Goal: Information Seeking & Learning: Check status

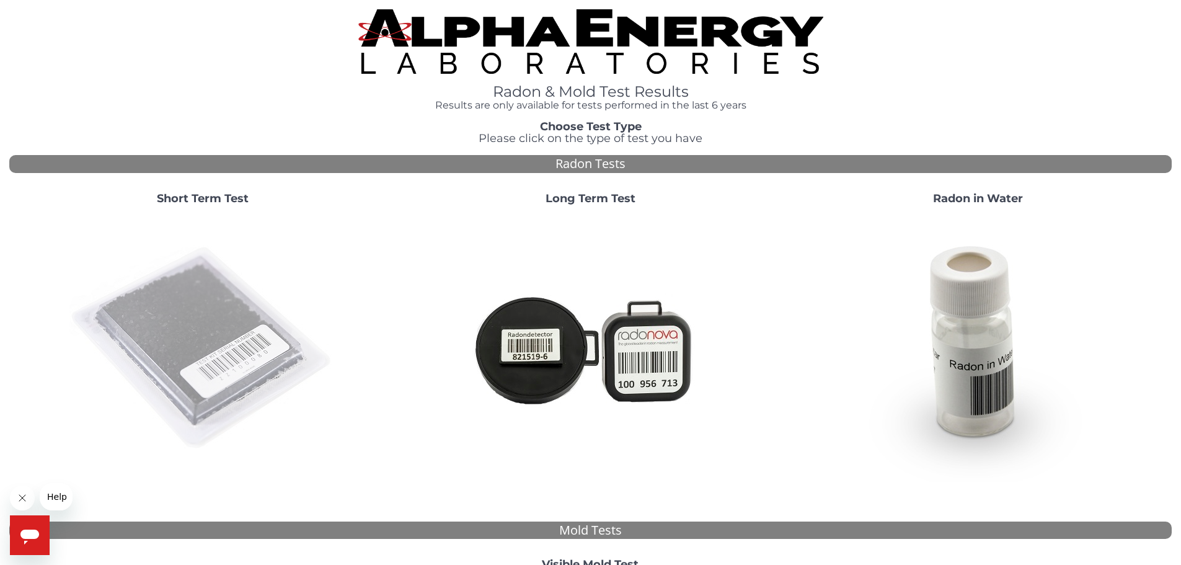
click at [233, 367] on img at bounding box center [202, 348] width 267 height 267
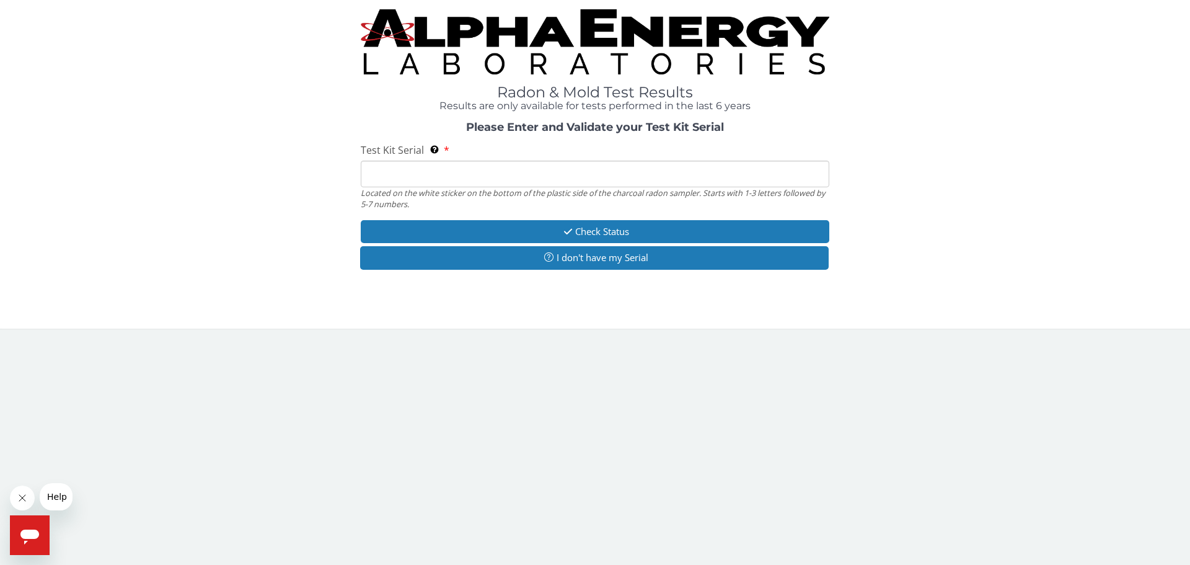
click at [447, 174] on input "Test Kit Serial Located on the white sticker on the bottom of the plastic side …" at bounding box center [595, 174] width 469 height 27
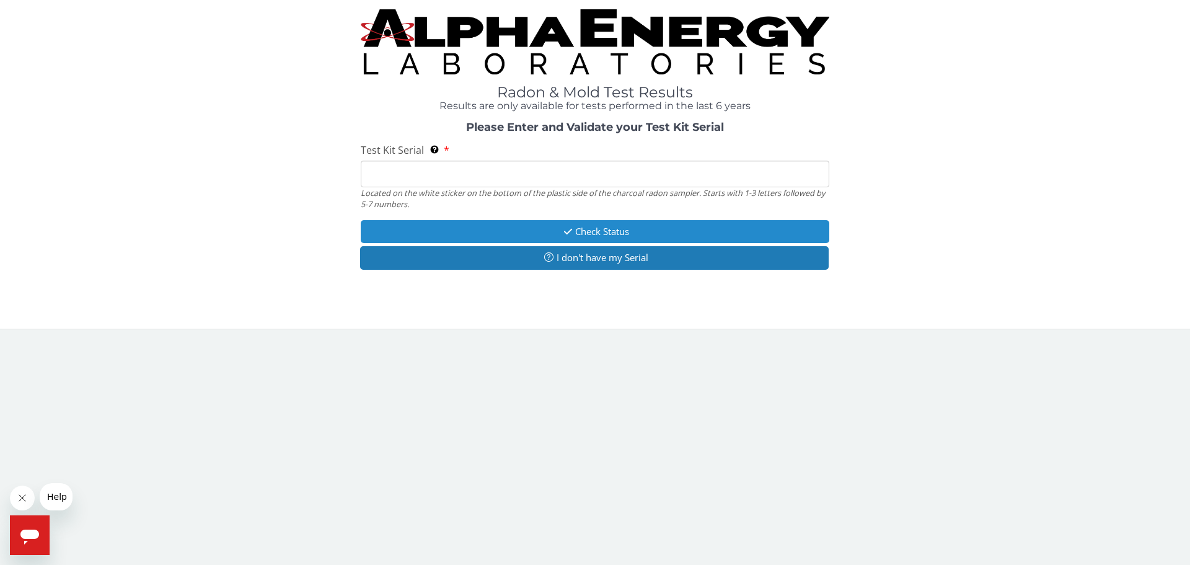
type input "LR107174"
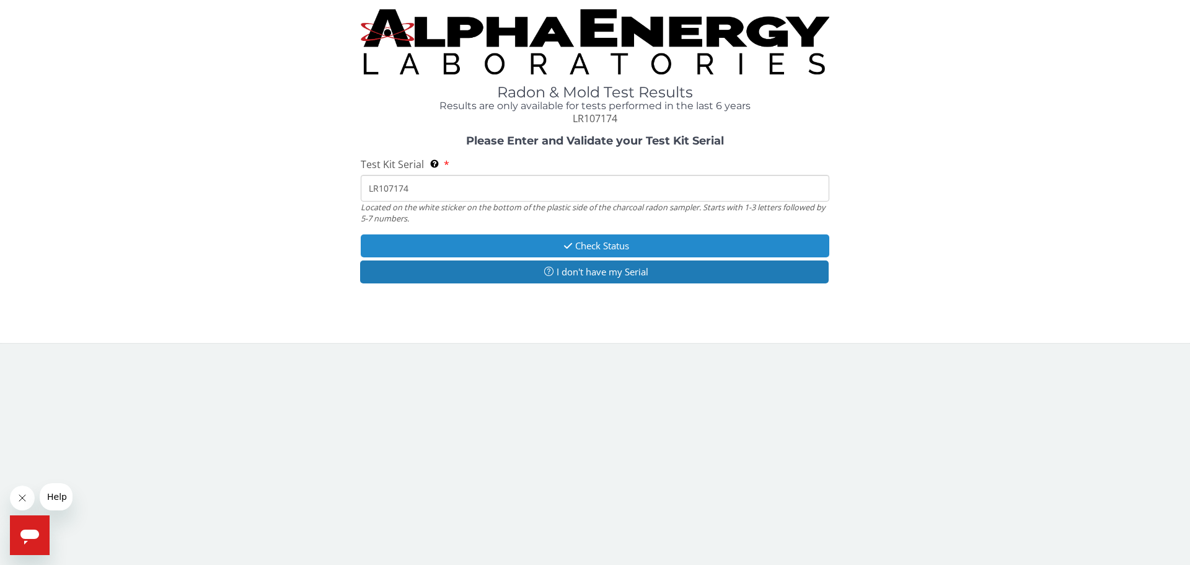
click at [542, 243] on button "Check Status" at bounding box center [595, 245] width 469 height 23
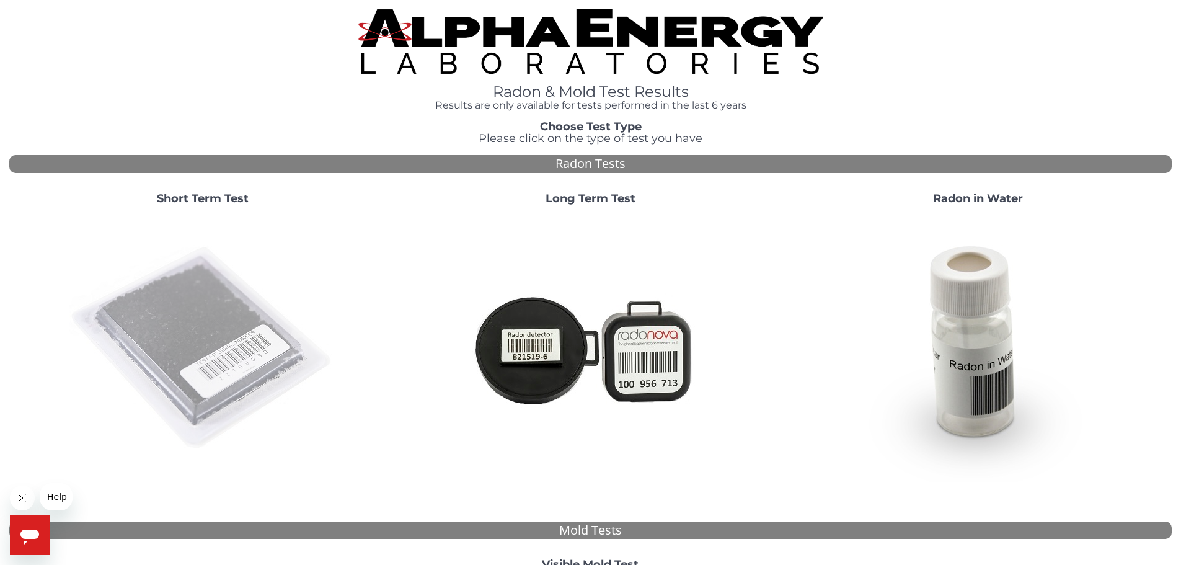
click at [185, 286] on img at bounding box center [202, 348] width 267 height 267
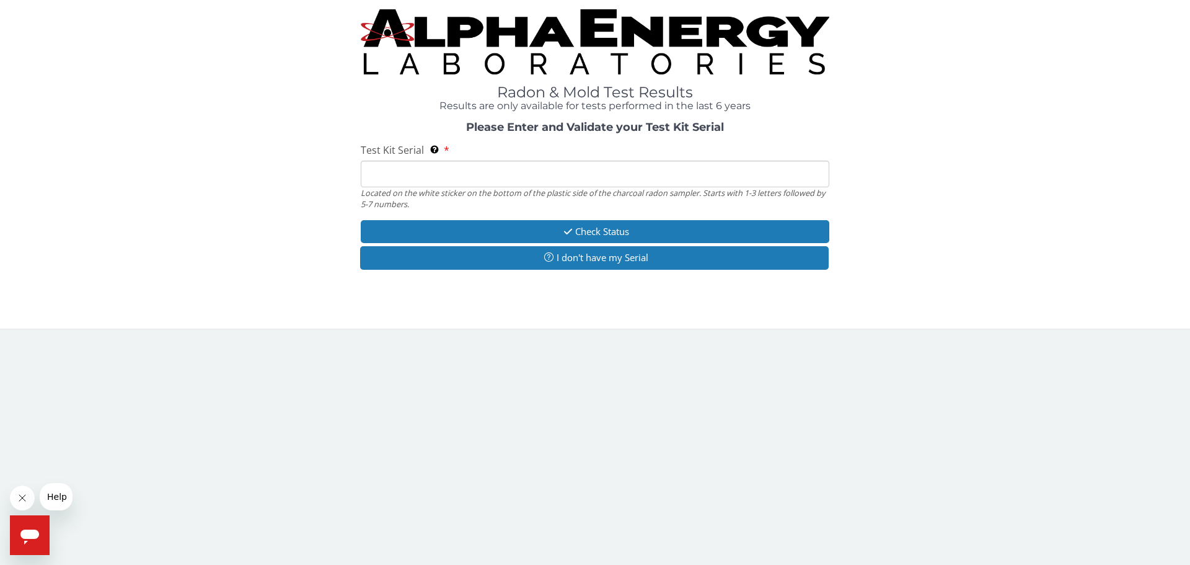
click at [385, 180] on input "Test Kit Serial Located on the white sticker on the bottom of the plastic side …" at bounding box center [595, 174] width 469 height 27
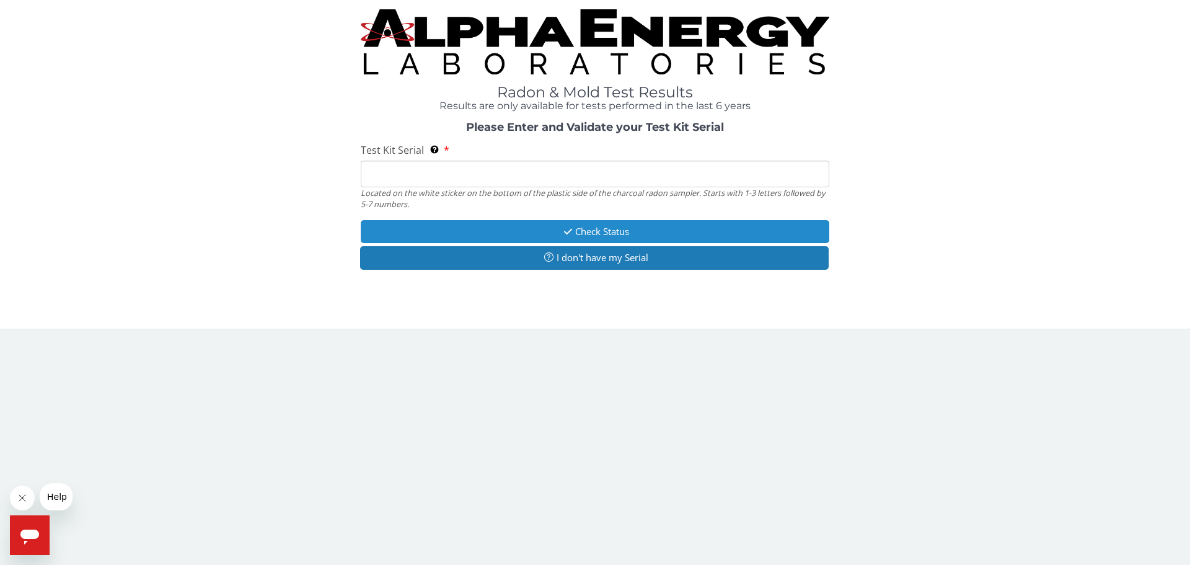
click at [566, 234] on icon "button" at bounding box center [568, 231] width 14 height 9
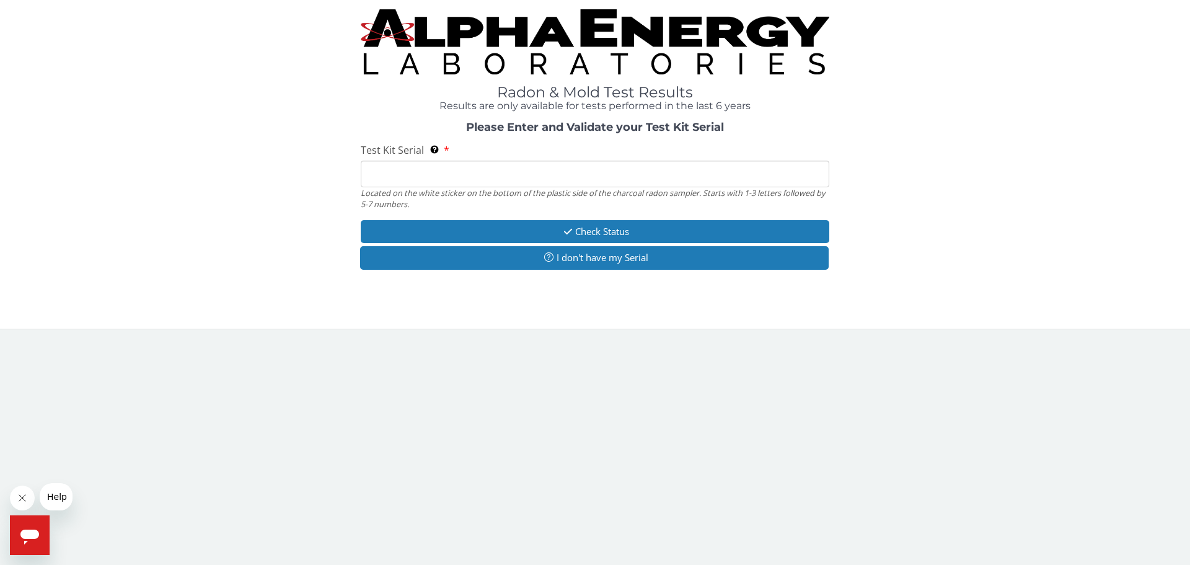
click at [482, 166] on input "Test Kit Serial Located on the white sticker on the bottom of the plastic side …" at bounding box center [595, 174] width 469 height 27
type input "LR107174"
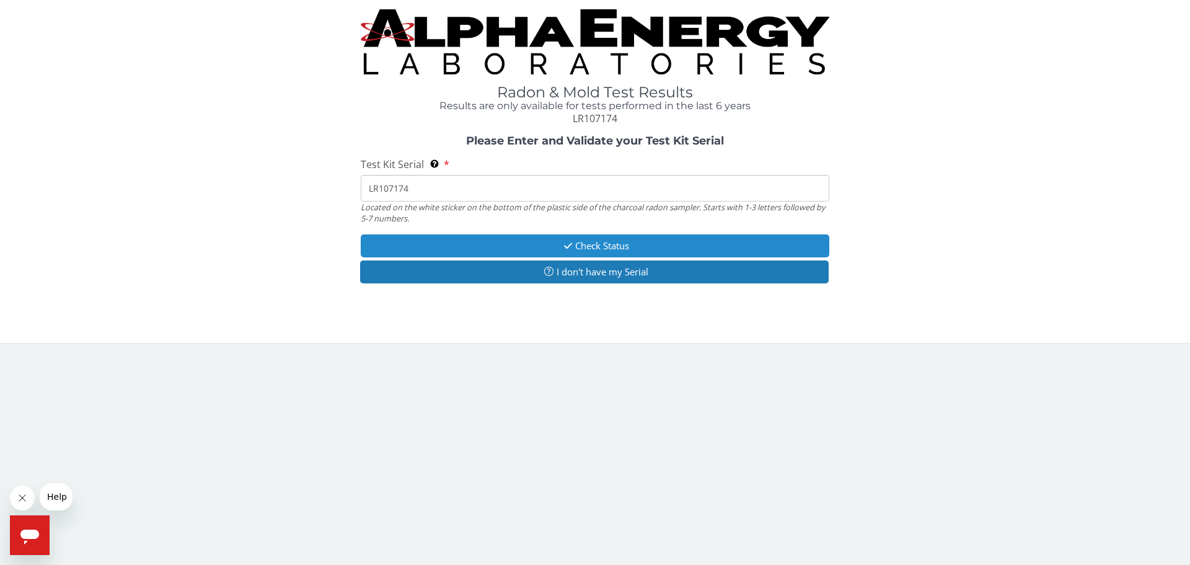
click at [556, 239] on button "Check Status" at bounding box center [595, 245] width 469 height 23
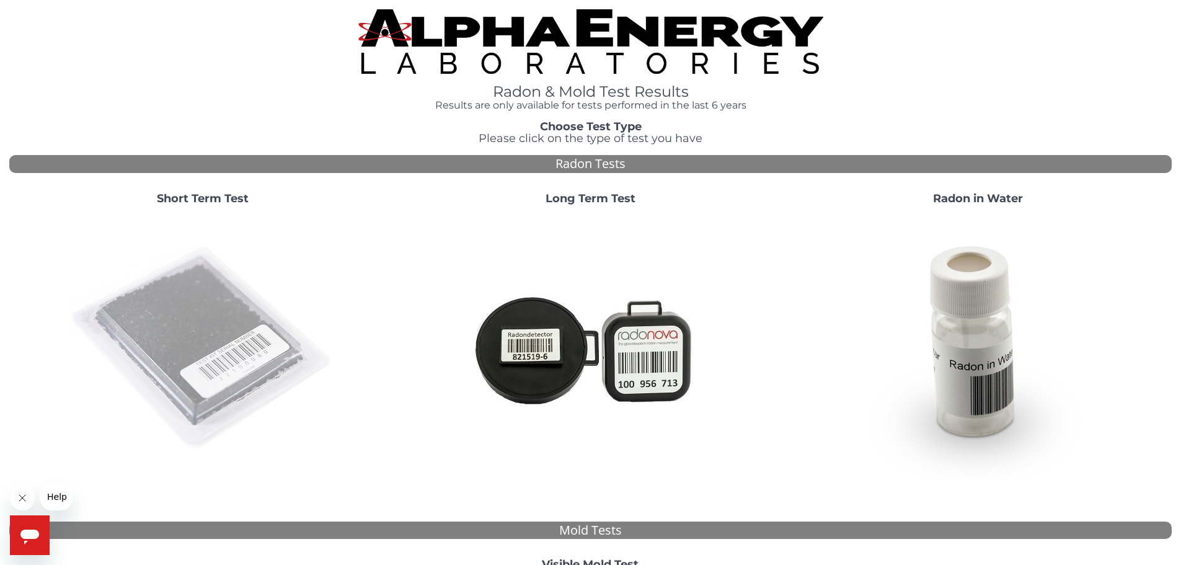
click at [188, 350] on img at bounding box center [202, 348] width 267 height 267
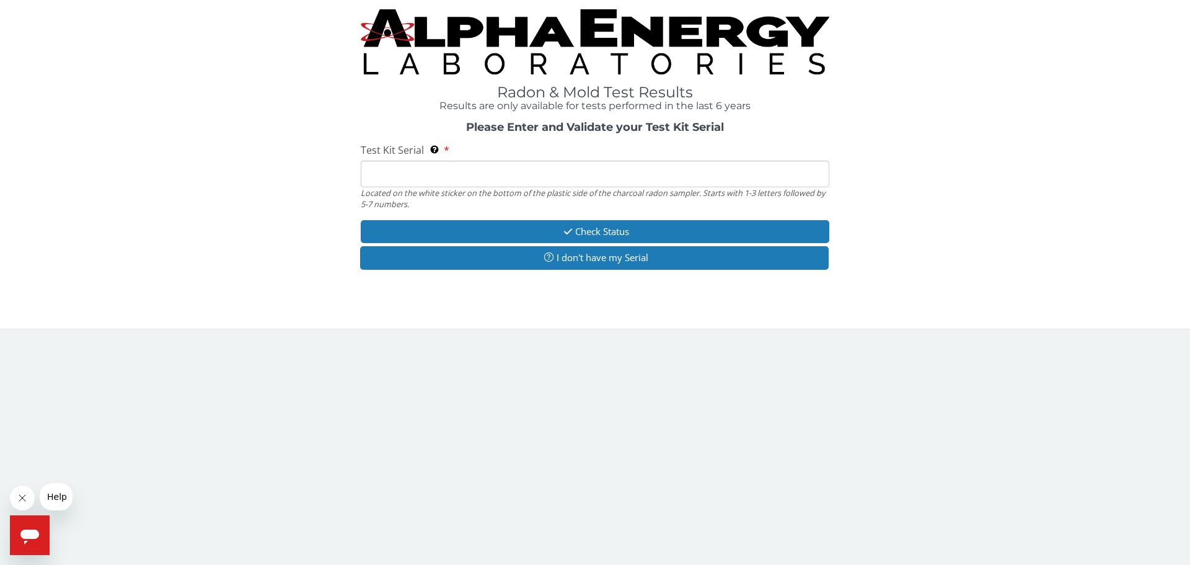
click at [459, 173] on input "Test Kit Serial Located on the white sticker on the bottom of the plastic side …" at bounding box center [595, 174] width 469 height 27
